Goal: Navigation & Orientation: Find specific page/section

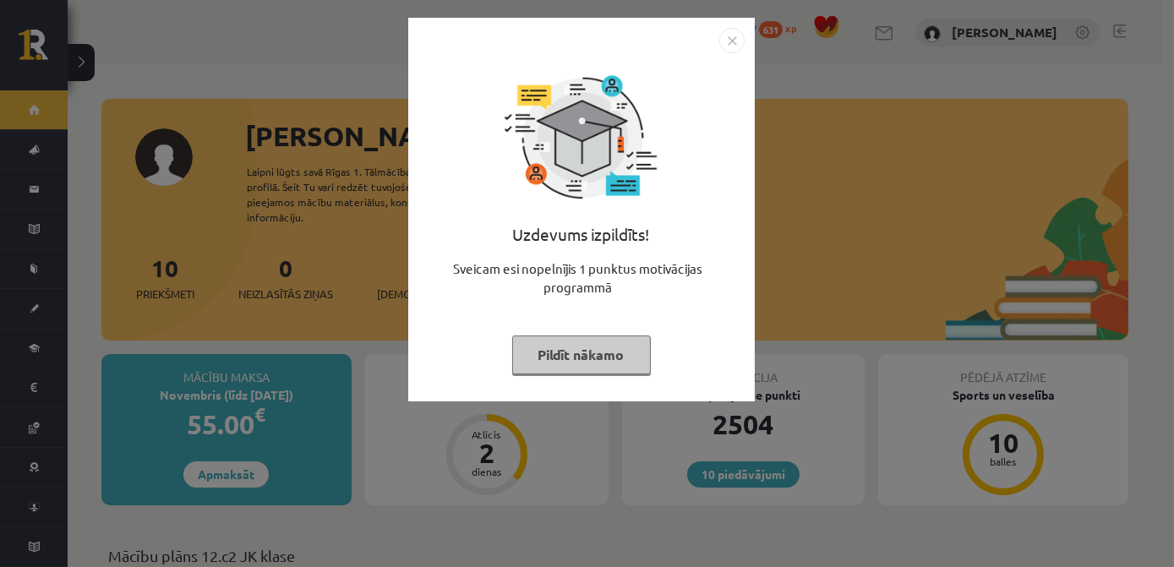
click at [731, 37] on img "Close" at bounding box center [732, 40] width 25 height 25
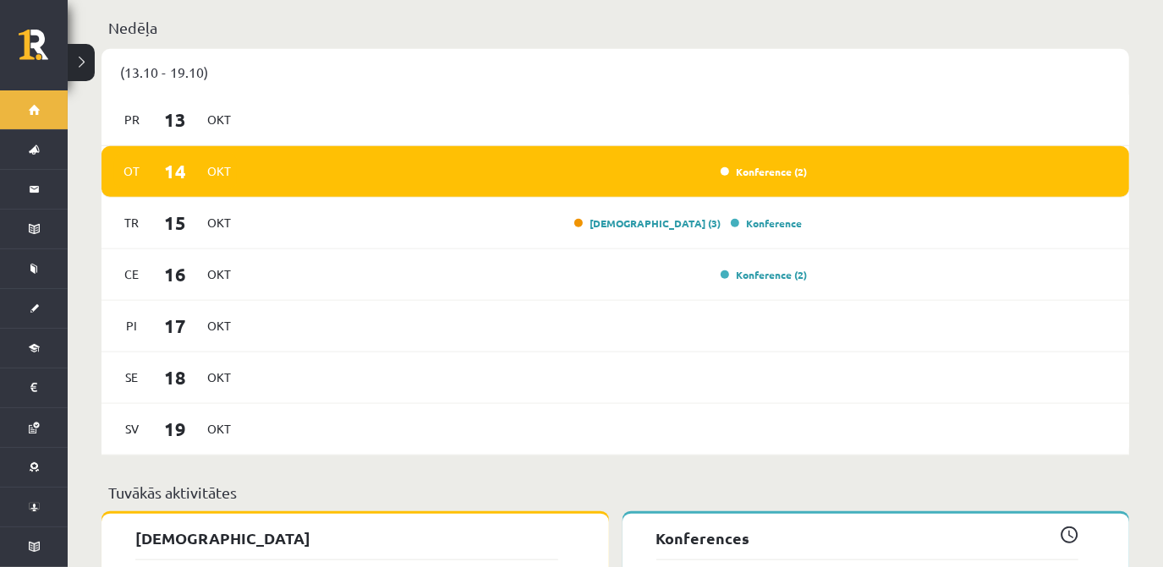
scroll to position [1076, 0]
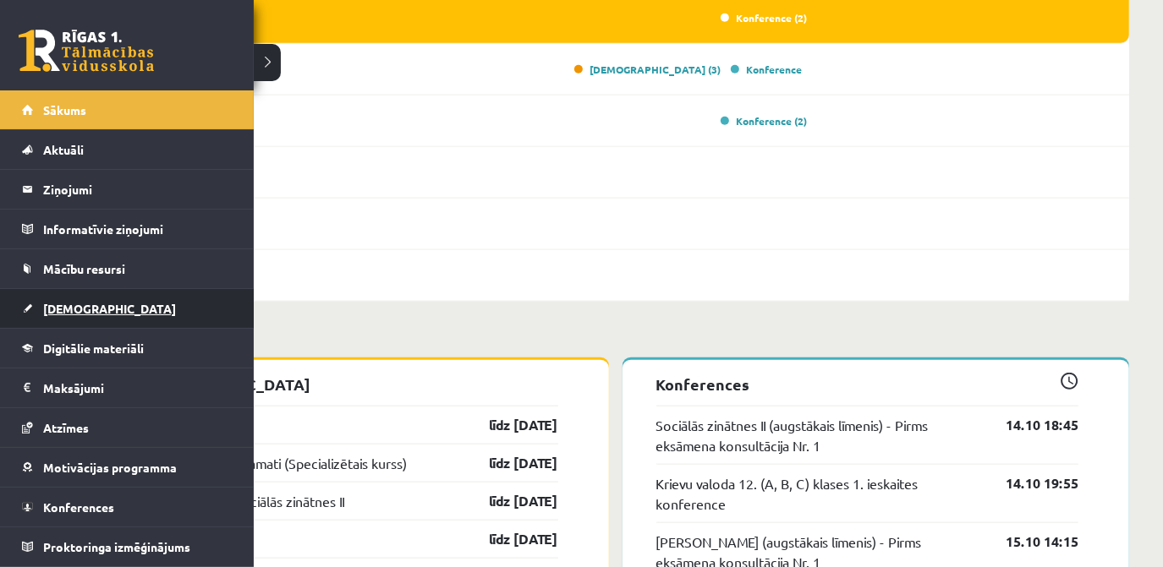
click at [66, 298] on link "[DEMOGRAPHIC_DATA]" at bounding box center [127, 308] width 211 height 39
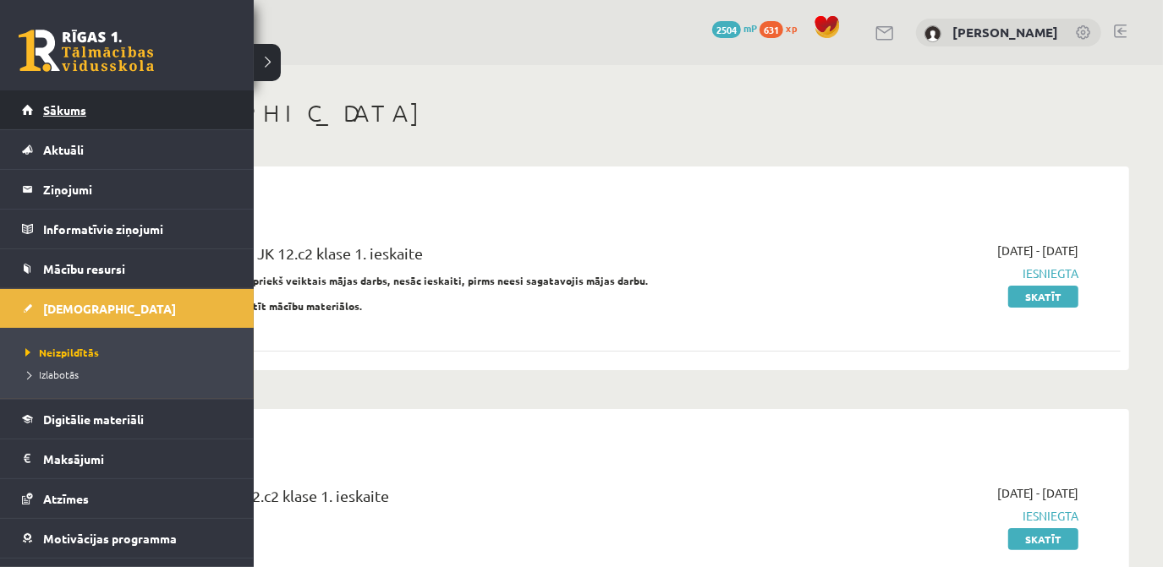
click at [67, 116] on link "Sākums" at bounding box center [127, 109] width 211 height 39
